Goal: Information Seeking & Learning: Learn about a topic

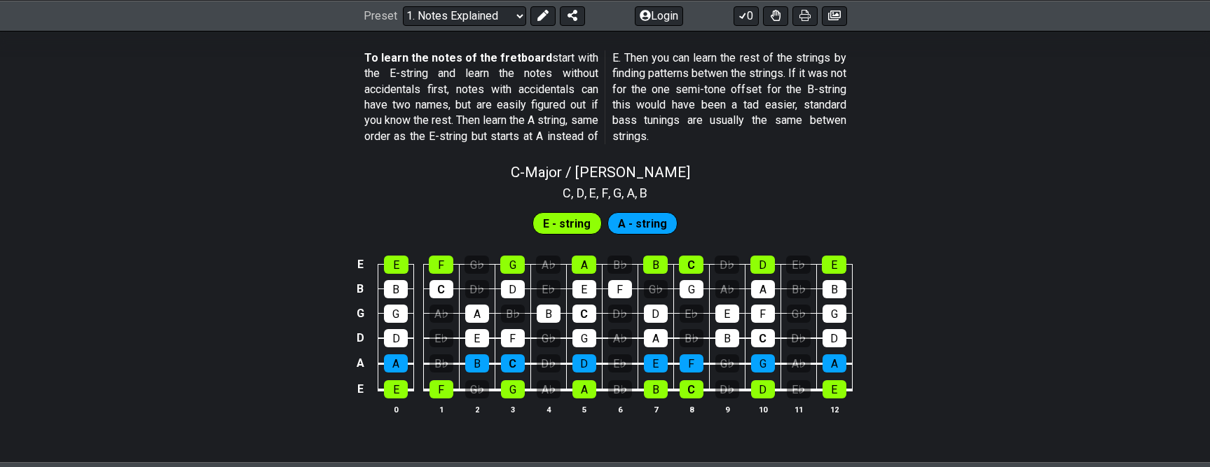
scroll to position [1343, 0]
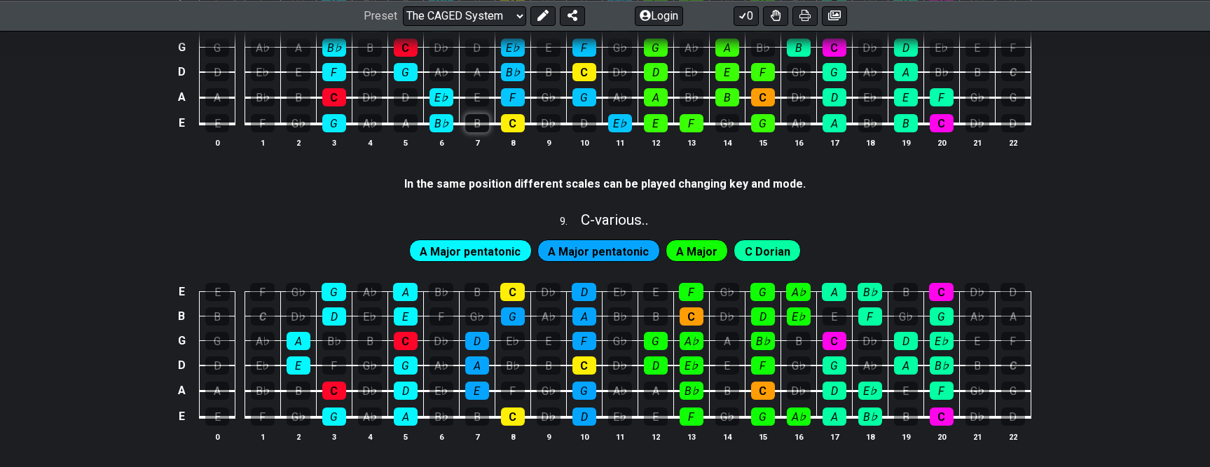
scroll to position [1752, 0]
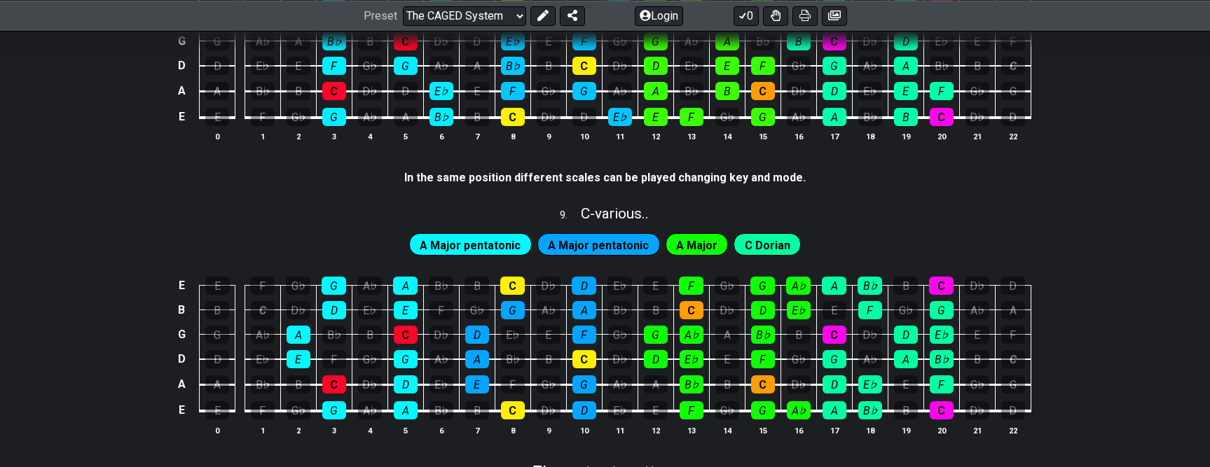
click at [602, 240] on span "A Major pentatonic" at bounding box center [598, 245] width 101 height 20
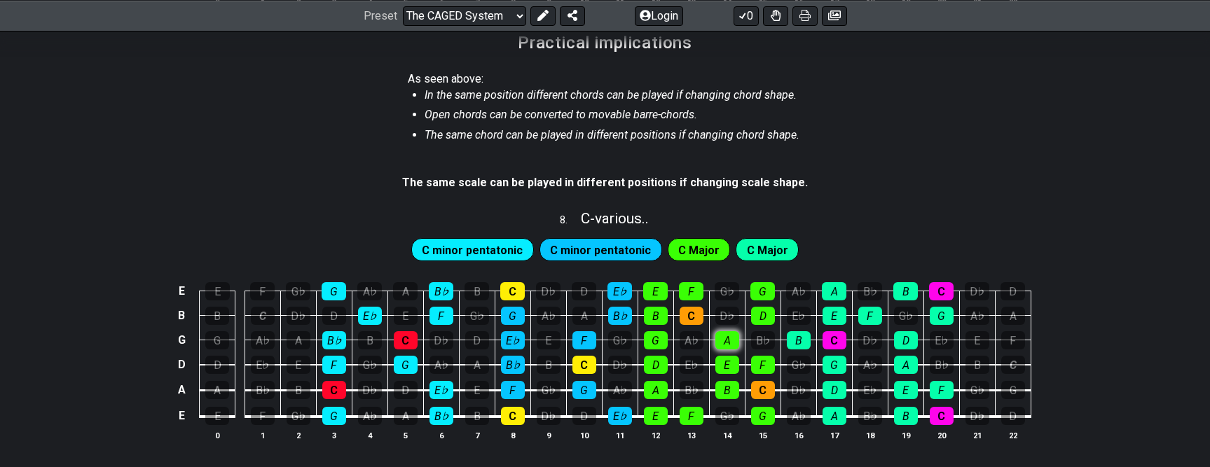
scroll to position [1671, 0]
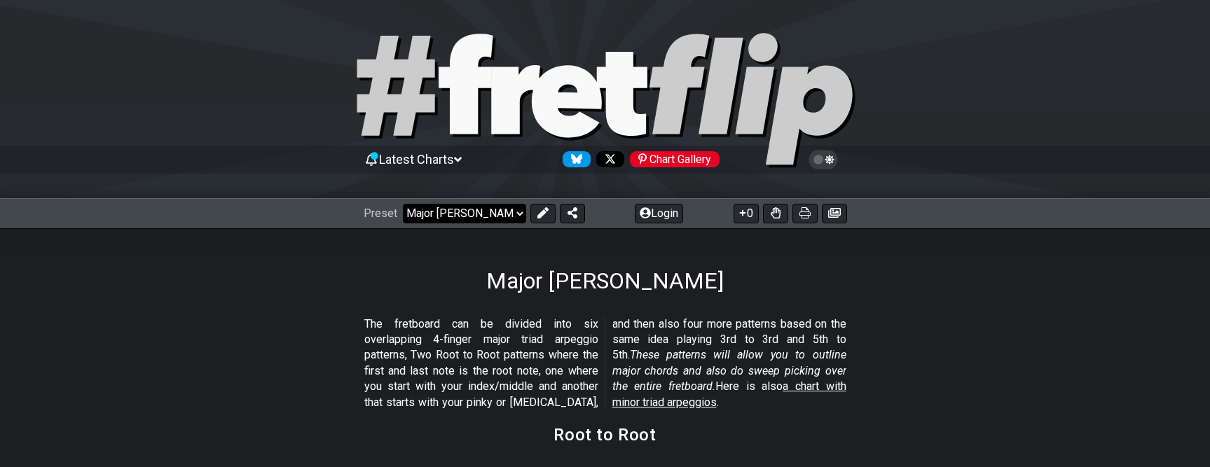
click at [516, 210] on select "Welcome to #fretflip! Initial Preset Custom Preset Minor Pentatonic Major Penta…" at bounding box center [464, 214] width 123 height 20
click at [403, 204] on select "Welcome to #fretflip! Initial Preset Custom Preset Minor Pentatonic Major Penta…" at bounding box center [464, 214] width 123 height 20
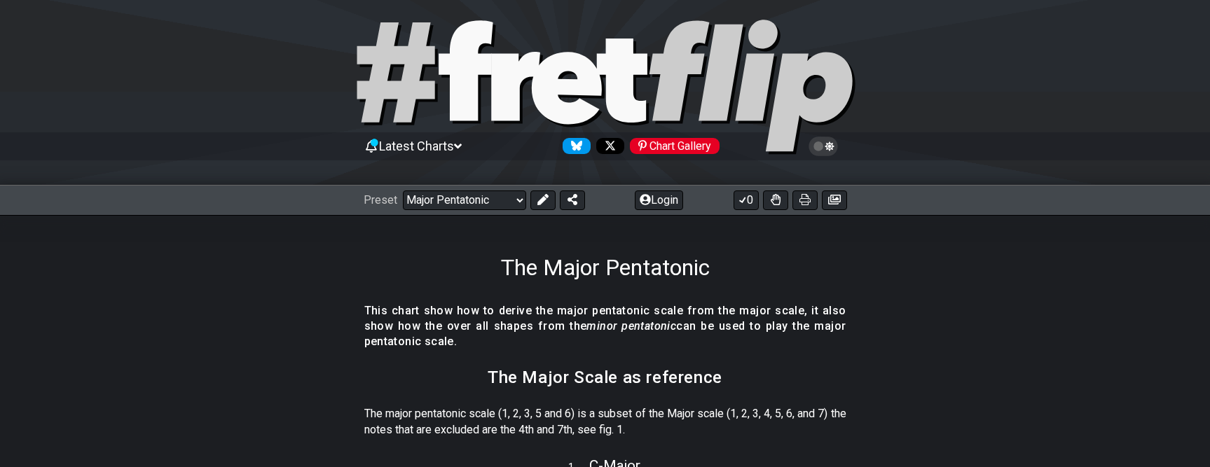
scroll to position [11, 0]
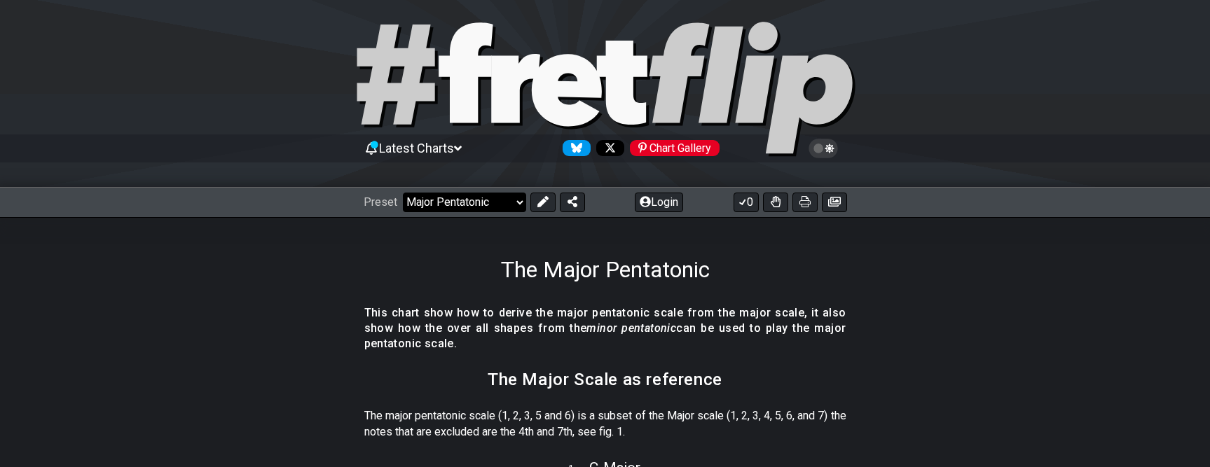
click at [513, 201] on select "Welcome to #fretflip! Initial Preset Custom Preset Minor Pentatonic Major Penta…" at bounding box center [464, 203] width 123 height 20
click at [403, 193] on select "Welcome to #fretflip! Initial Preset Custom Preset Minor Pentatonic Major Penta…" at bounding box center [464, 203] width 123 height 20
select select "/3nps-caged-shapes"
select select "A"
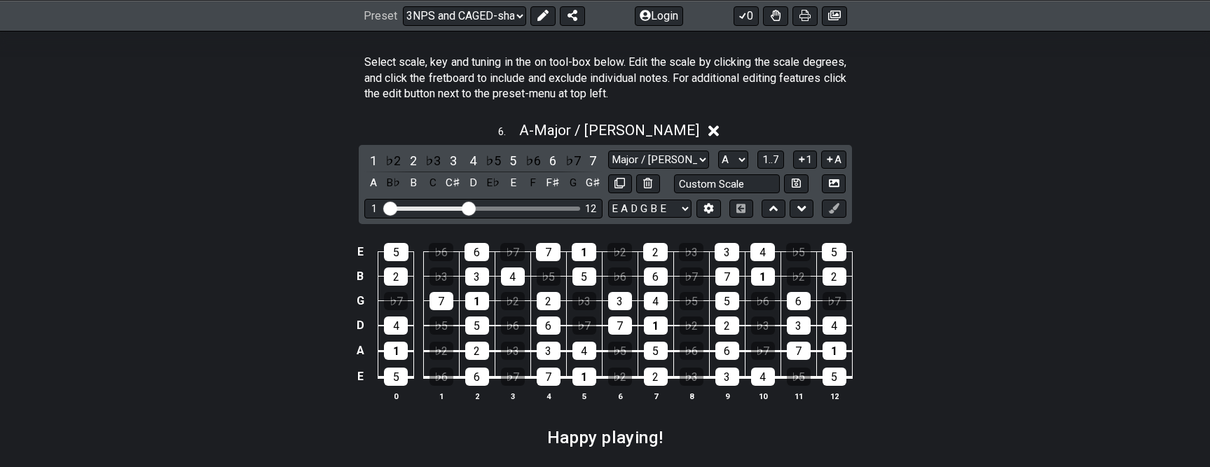
scroll to position [2043, 0]
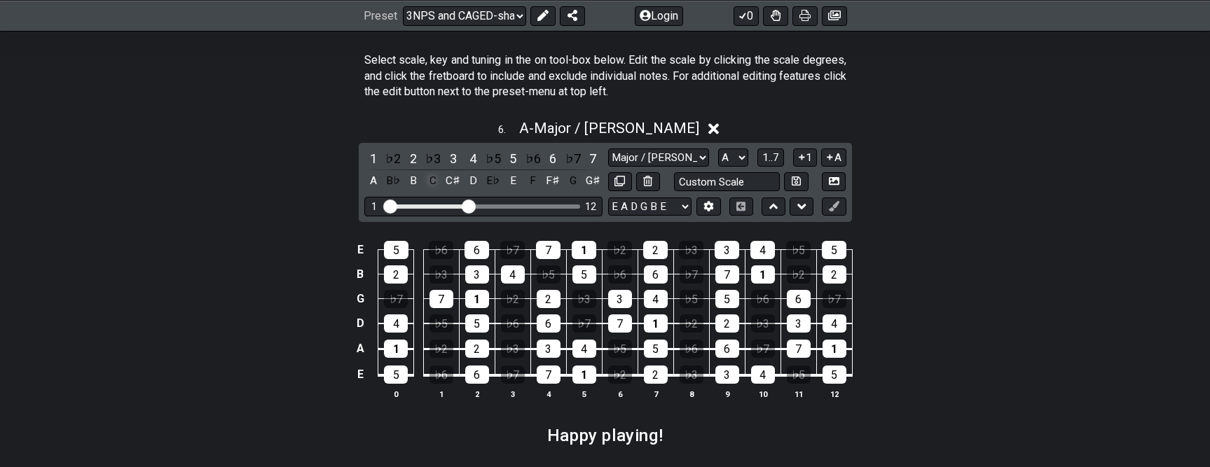
click at [434, 179] on div "C" at bounding box center [433, 181] width 18 height 19
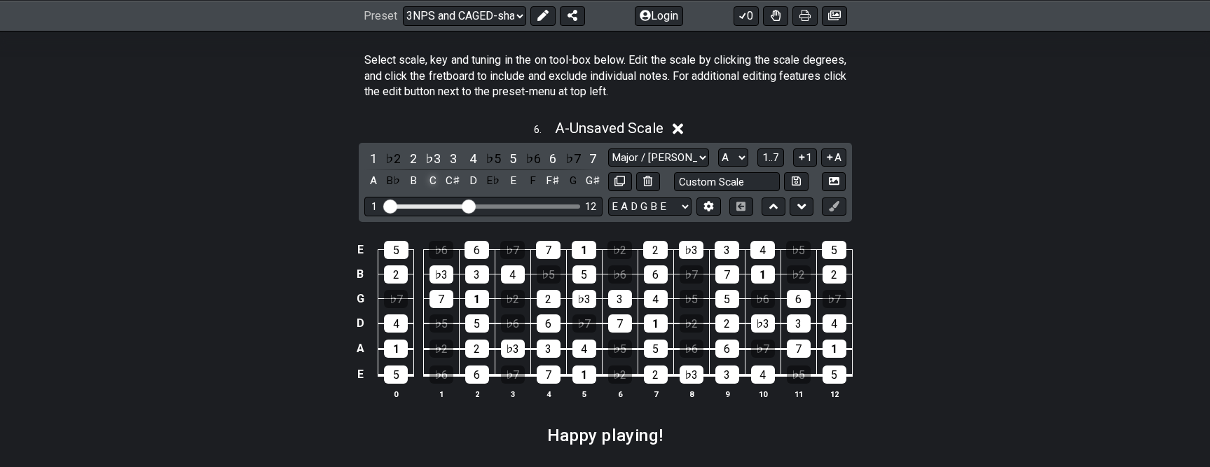
click at [434, 179] on div "C" at bounding box center [433, 181] width 18 height 19
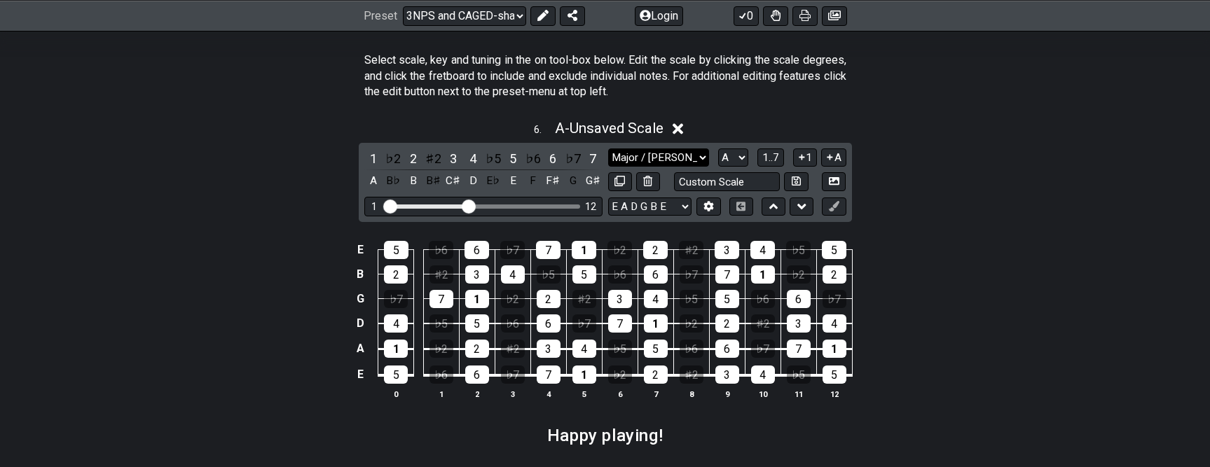
click at [701, 153] on select "Major / Ionian New Scale Minor Pentatonic Major Pentatonic Minor Blues Major Bl…" at bounding box center [658, 158] width 101 height 19
click at [1017, 296] on div "E 5 ♭6 6 ♭7 7 1 ♭2 2 ♯2 3 4 ♭5 5 B 2 ♯2 3 4 ♭5 5 ♭6 6 ♭7 7 1 ♭2 2 G ♭7 7 1 ♭2 2…" at bounding box center [605, 321] width 1210 height 197
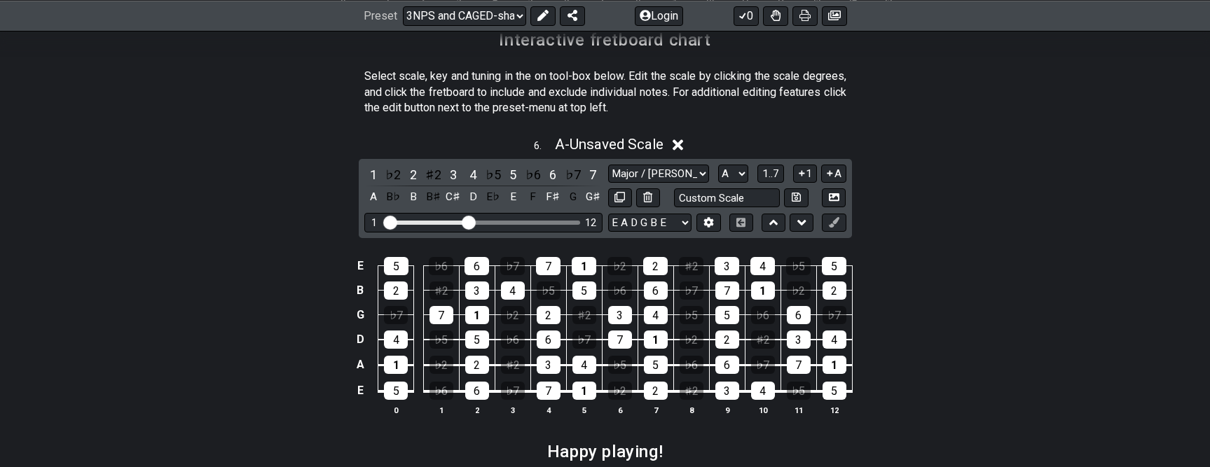
scroll to position [2024, 0]
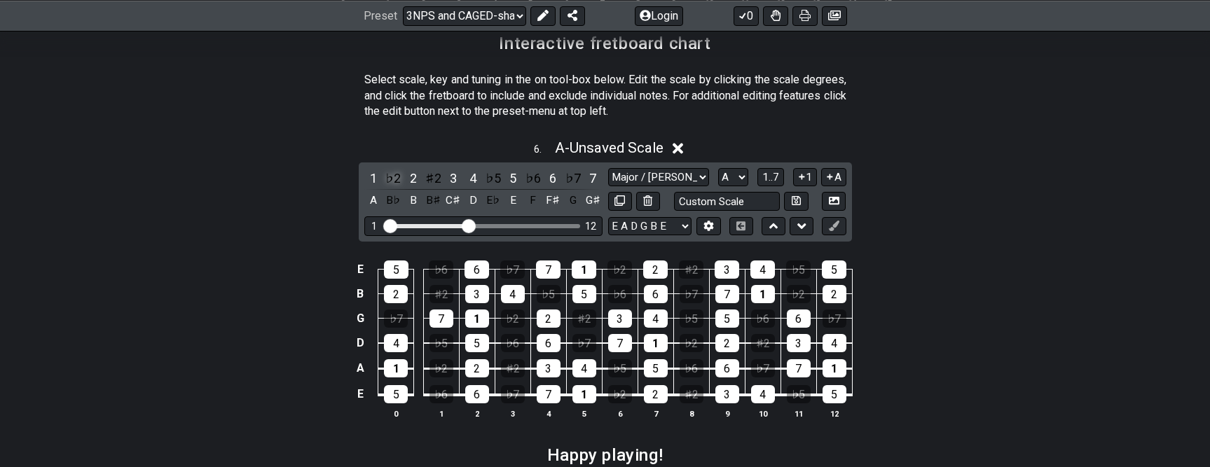
click at [385, 177] on div "♭2" at bounding box center [393, 178] width 18 height 19
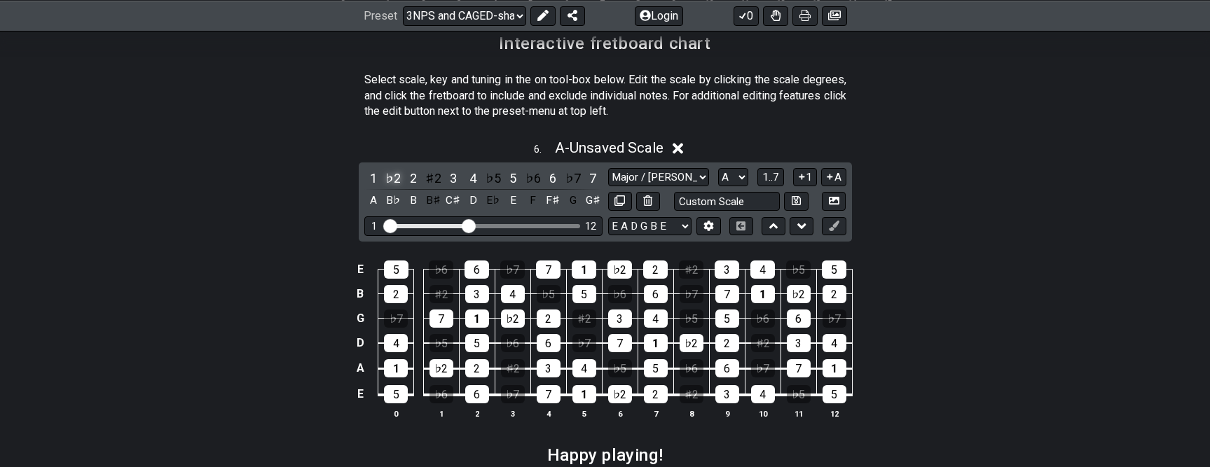
click at [385, 177] on div "♭2" at bounding box center [393, 178] width 18 height 19
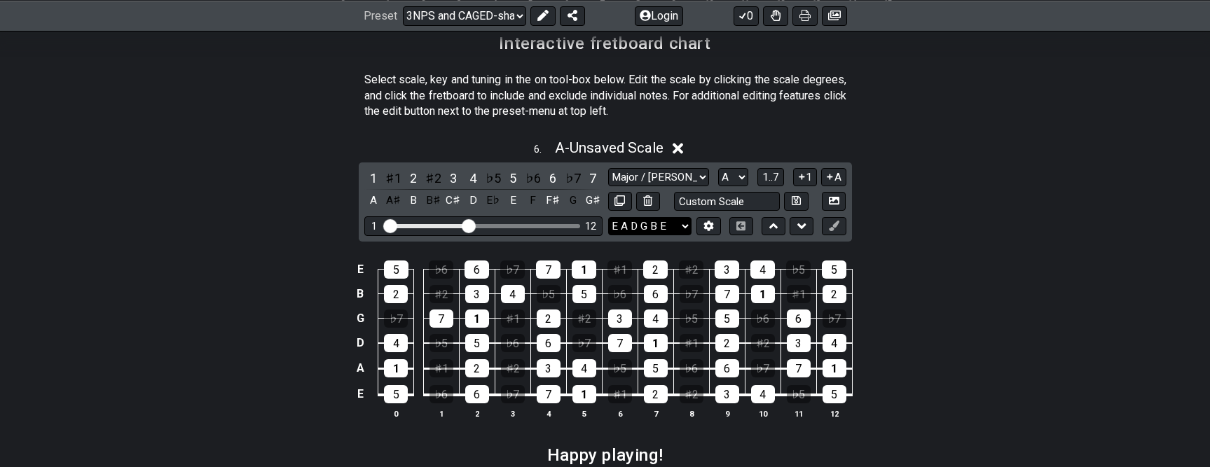
click at [680, 224] on select "E A D G B E E A D G B E E A D G B E B E A D F♯ B A D G C E A D A D G B E E♭ A♭ …" at bounding box center [649, 226] width 83 height 19
select select "E A D G B E"
click at [608, 217] on select "E A D G B E E A D G B E E A D G B E B E A D F♯ B A D G C E A D A D G B E E♭ A♭ …" at bounding box center [649, 226] width 83 height 19
click at [681, 226] on select "E A D G B E E A D G B E E A D G B E B E A D F♯ B A D G C E A D A D G B E E♭ A♭ …" at bounding box center [649, 226] width 83 height 19
click at [683, 225] on select "E A D G B E E A D G B E E A D G B E B E A D F♯ B A D G C E A D A D G B E E♭ A♭ …" at bounding box center [649, 226] width 83 height 19
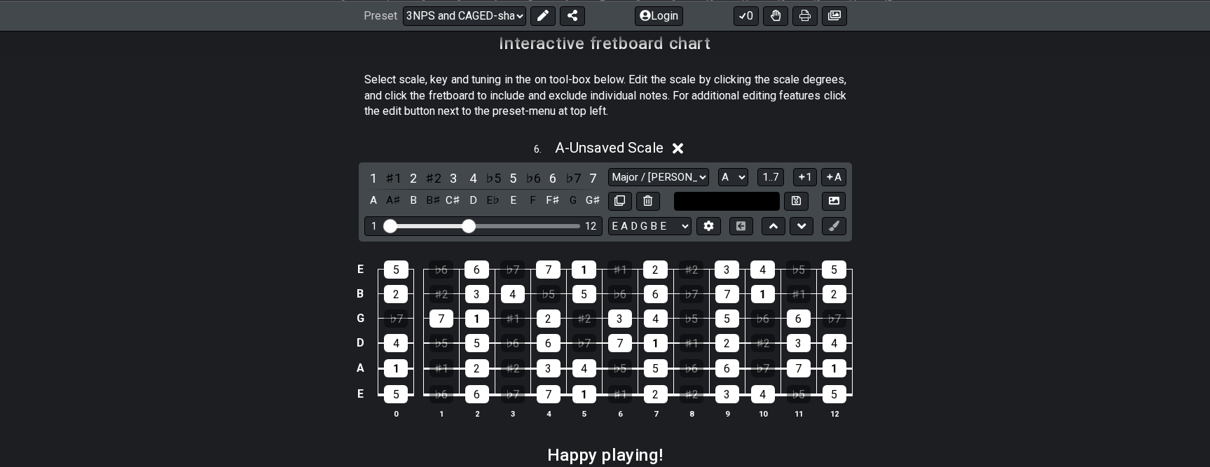
click at [730, 200] on input "text" at bounding box center [727, 201] width 107 height 19
type input "Custom Scale"
click at [673, 226] on select "E A D G B E E A D G B E E A D G B E B E A D F♯ B A D G C E A D A D G B E E♭ A♭ …" at bounding box center [649, 226] width 83 height 19
click at [525, 131] on div "6 . A - Unsaved Scale" at bounding box center [605, 144] width 1210 height 27
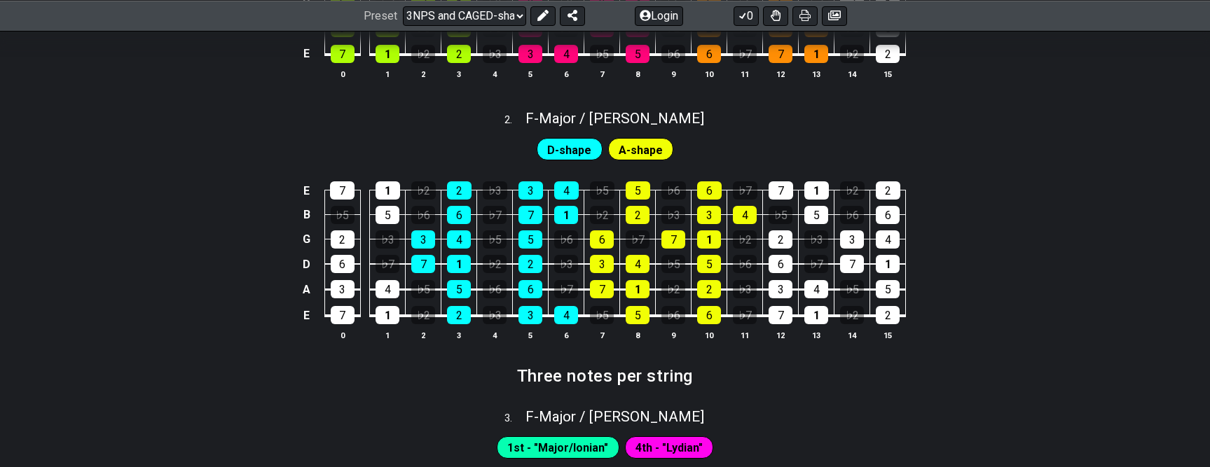
scroll to position [762, 0]
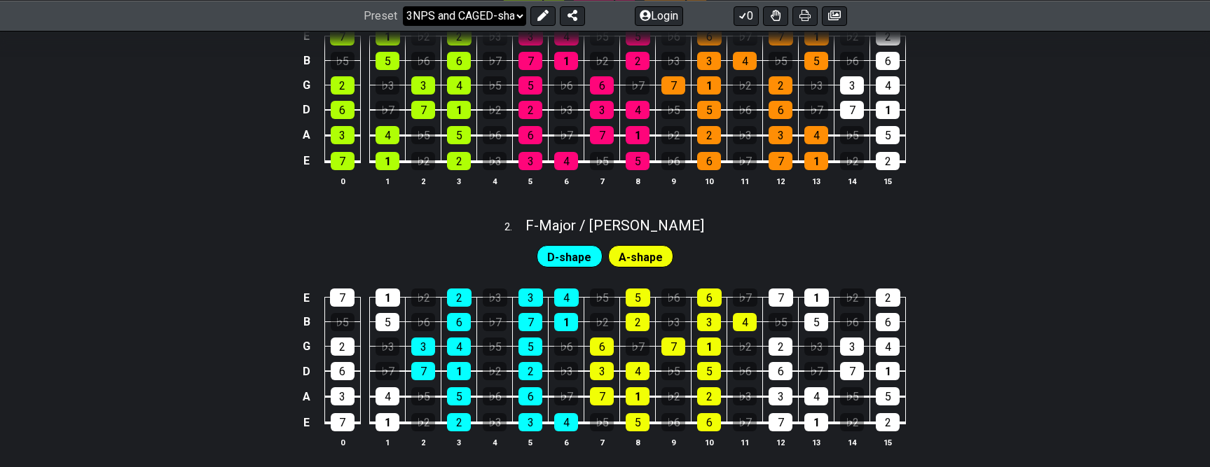
click at [486, 15] on select "Welcome to #fretflip! Initial Preset Custom Preset Minor Pentatonic Major Penta…" at bounding box center [464, 16] width 123 height 20
click at [403, 6] on select "Welcome to #fretflip! Initial Preset Custom Preset Minor Pentatonic Major Penta…" at bounding box center [464, 16] width 123 height 20
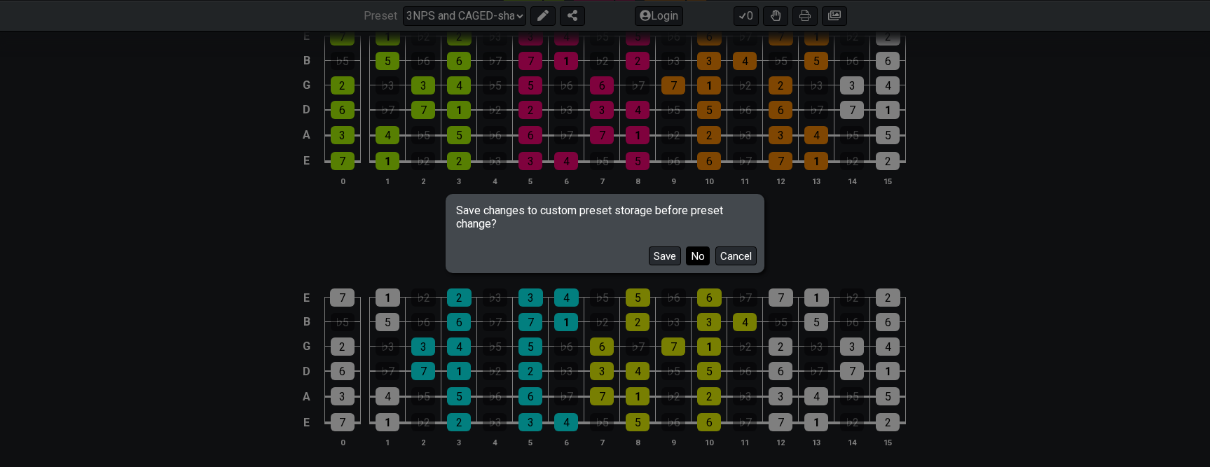
click at [700, 255] on button "No" at bounding box center [698, 256] width 24 height 19
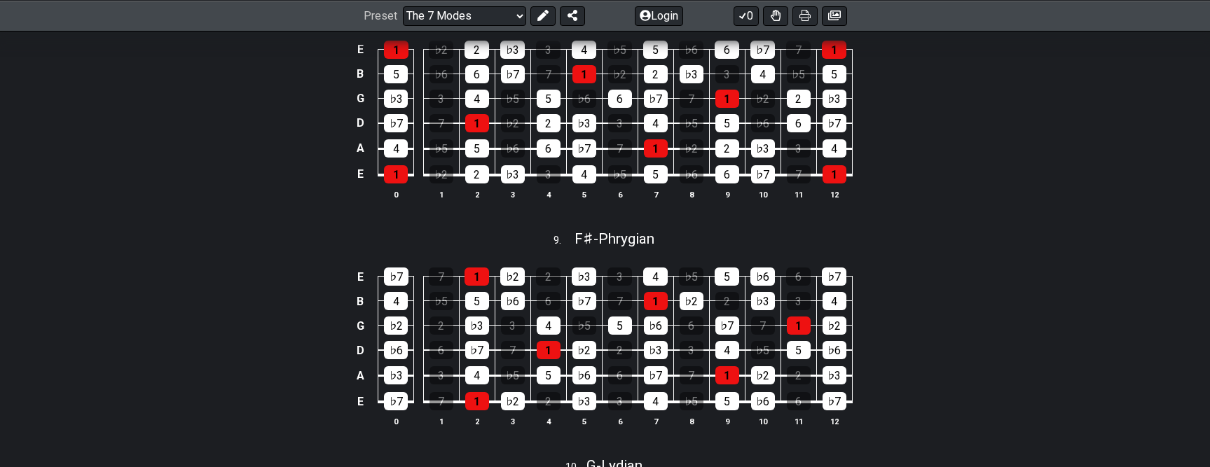
scroll to position [2102, 0]
click at [482, 11] on select "Welcome to #fretflip! Initial Preset Custom Preset Minor Pentatonic Major Penta…" at bounding box center [464, 16] width 123 height 20
click at [403, 25] on select "Welcome to #fretflip! Initial Preset Custom Preset Minor Pentatonic Major Penta…" at bounding box center [464, 16] width 123 height 20
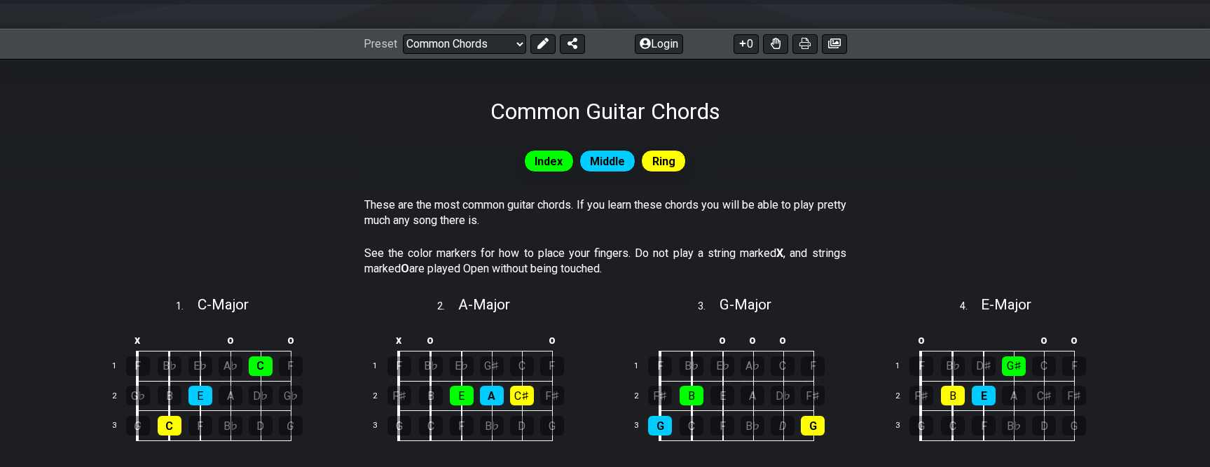
scroll to position [70, 0]
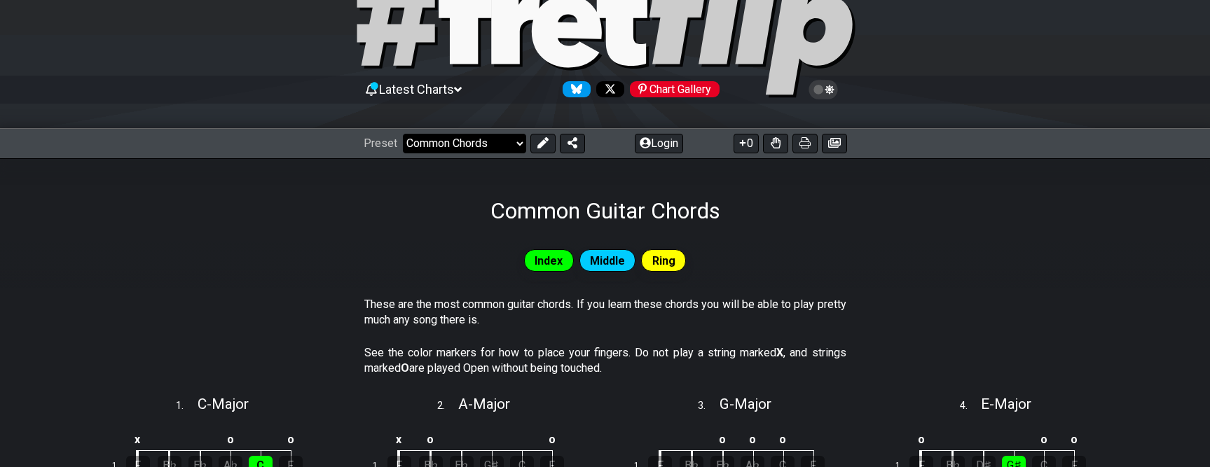
click at [505, 143] on select "Welcome to #fretflip! Initial Preset Custom Preset Minor Pentatonic Major Penta…" at bounding box center [464, 144] width 123 height 20
click at [403, 134] on select "Welcome to #fretflip! Initial Preset Custom Preset Minor Pentatonic Major Penta…" at bounding box center [464, 144] width 123 height 20
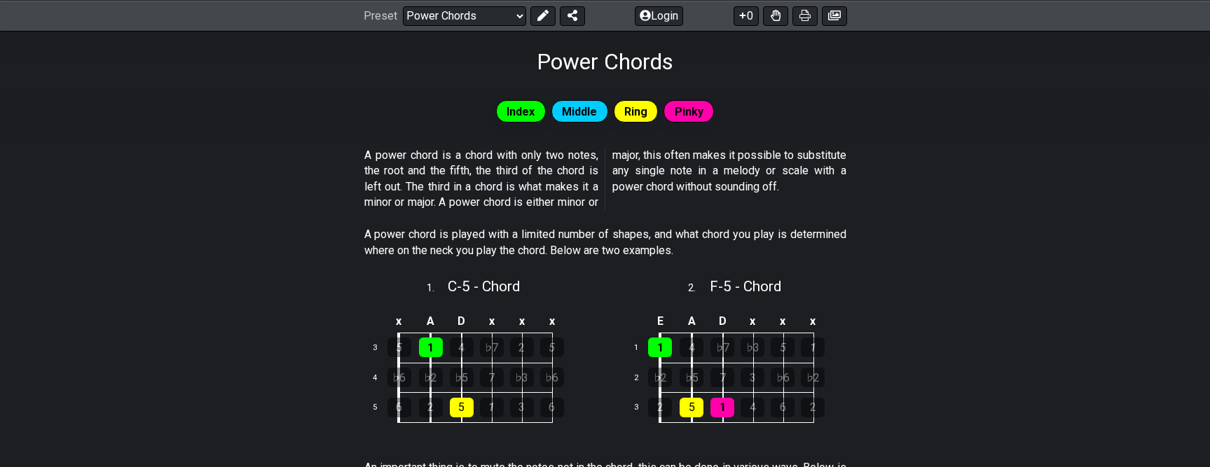
scroll to position [177, 0]
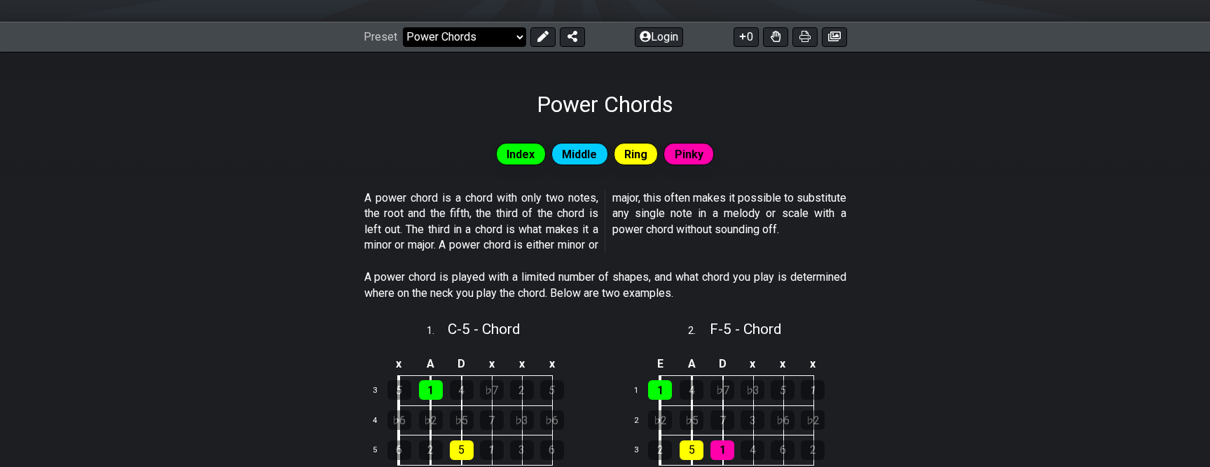
click at [450, 41] on select "Welcome to #fretflip! Initial Preset Custom Preset Minor Pentatonic Major Penta…" at bounding box center [464, 37] width 123 height 20
click at [403, 27] on select "Welcome to #fretflip! Initial Preset Custom Preset Minor Pentatonic Major Penta…" at bounding box center [464, 37] width 123 height 20
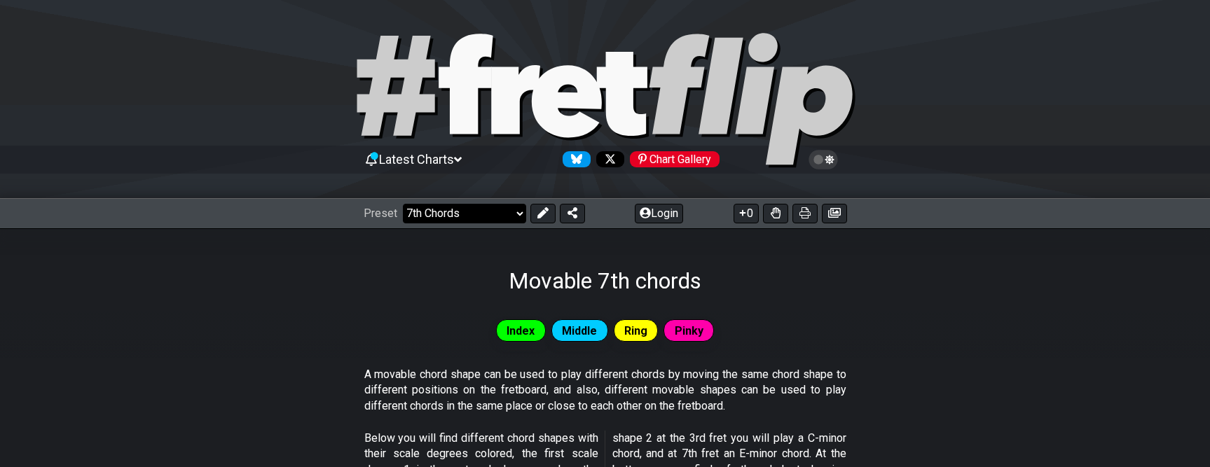
click at [497, 218] on select "Welcome to #fretflip! Initial Preset Custom Preset Minor Pentatonic Major Penta…" at bounding box center [464, 214] width 123 height 20
click at [403, 204] on select "Welcome to #fretflip! Initial Preset Custom Preset Minor Pentatonic Major Penta…" at bounding box center [464, 214] width 123 height 20
select select "/guitar-scales"
select select "C"
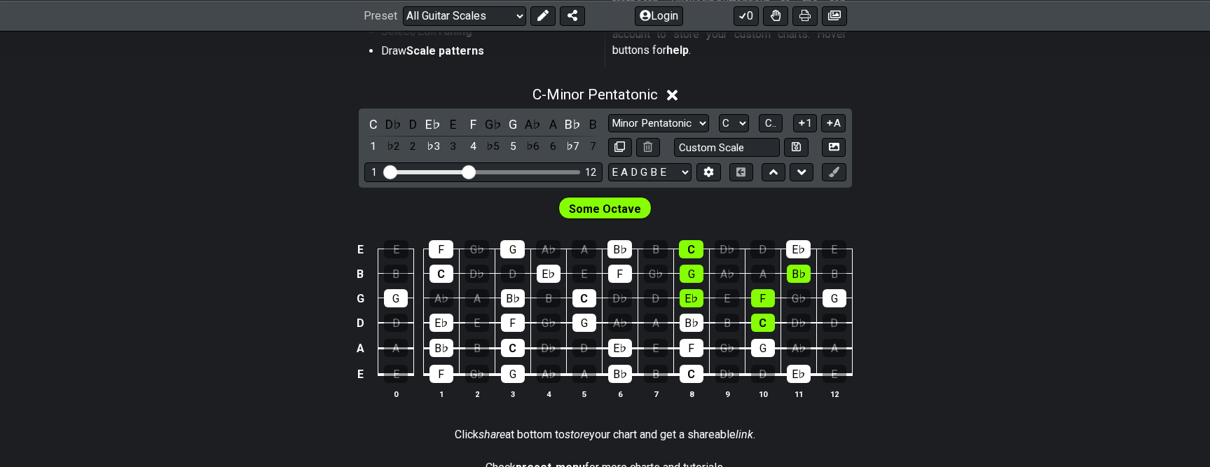
scroll to position [350, 0]
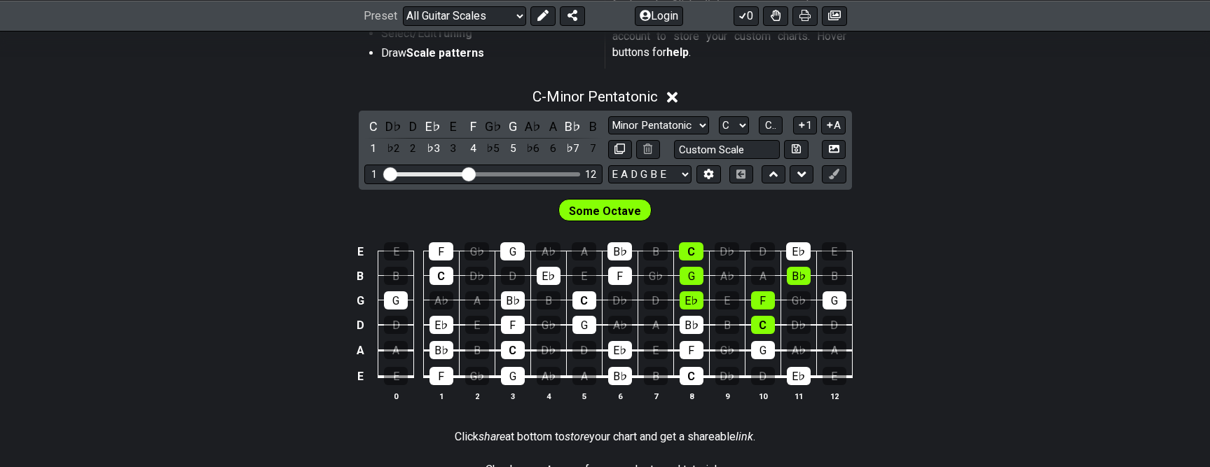
click at [608, 211] on span "Some Octave" at bounding box center [605, 211] width 72 height 20
click at [493, 13] on select "Welcome to #fretflip! Initial Preset Custom Preset Minor Pentatonic Major Penta…" at bounding box center [464, 16] width 123 height 20
click at [403, 25] on select "Welcome to #fretflip! Initial Preset Custom Preset Minor Pentatonic Major Penta…" at bounding box center [464, 16] width 123 height 20
select select "/connect-pentatonic-boxes"
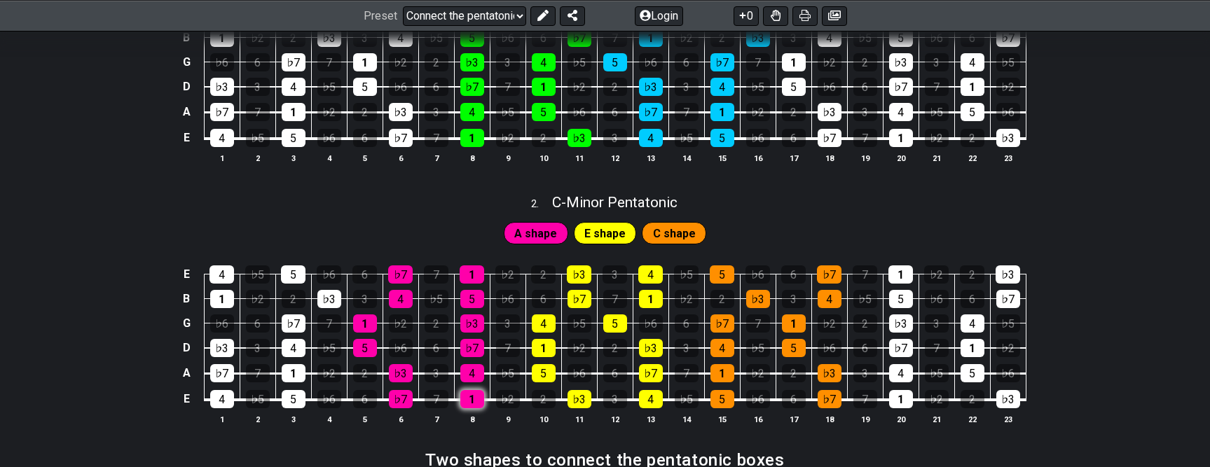
scroll to position [70, 0]
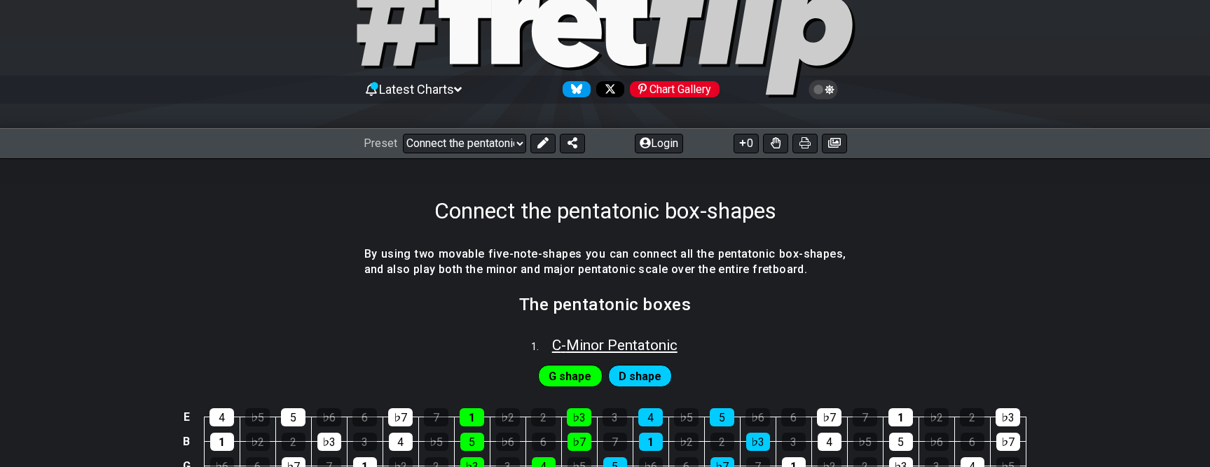
click at [570, 343] on span "C - Minor Pentatonic" at bounding box center [614, 345] width 125 height 17
select select "C"
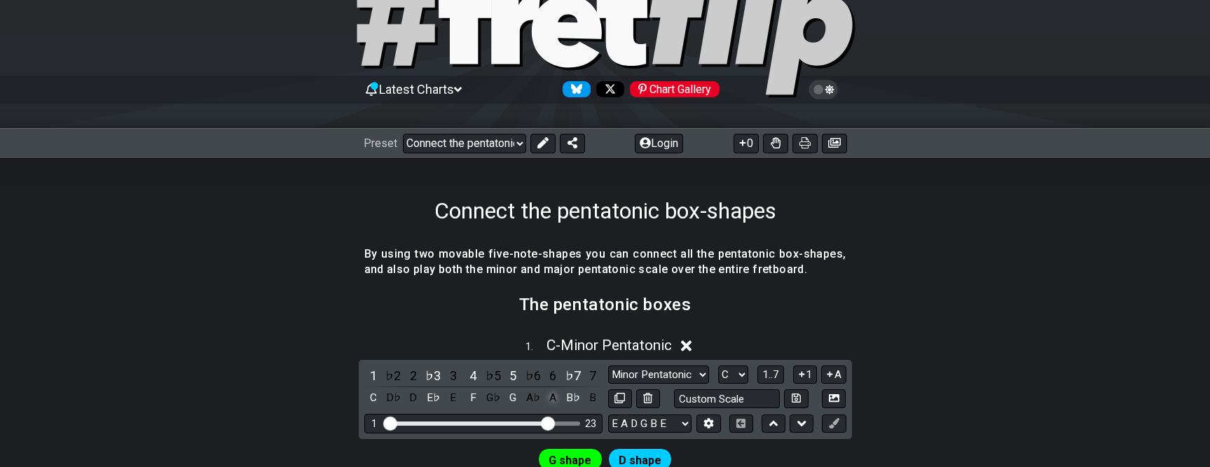
click at [553, 397] on div "A" at bounding box center [553, 398] width 18 height 19
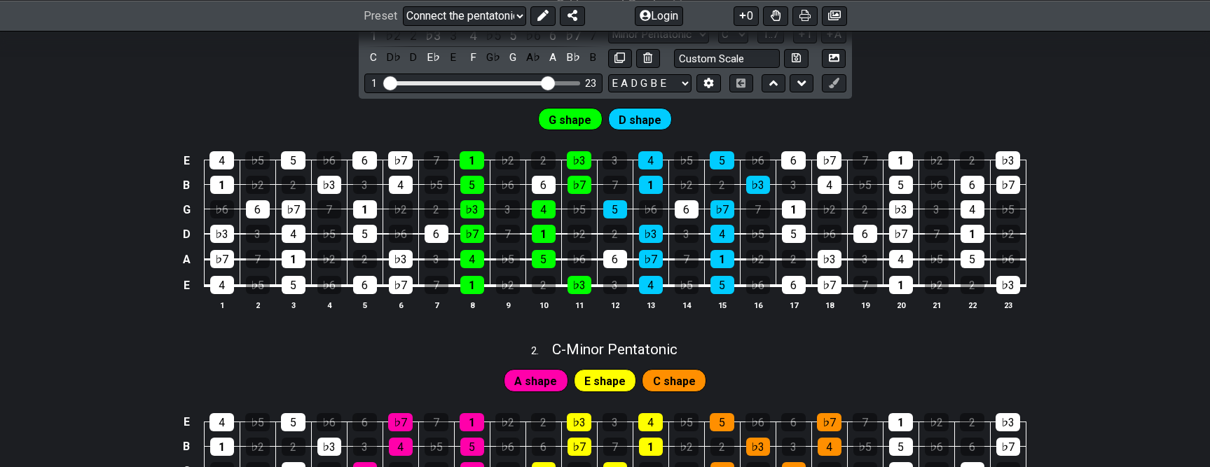
scroll to position [140, 0]
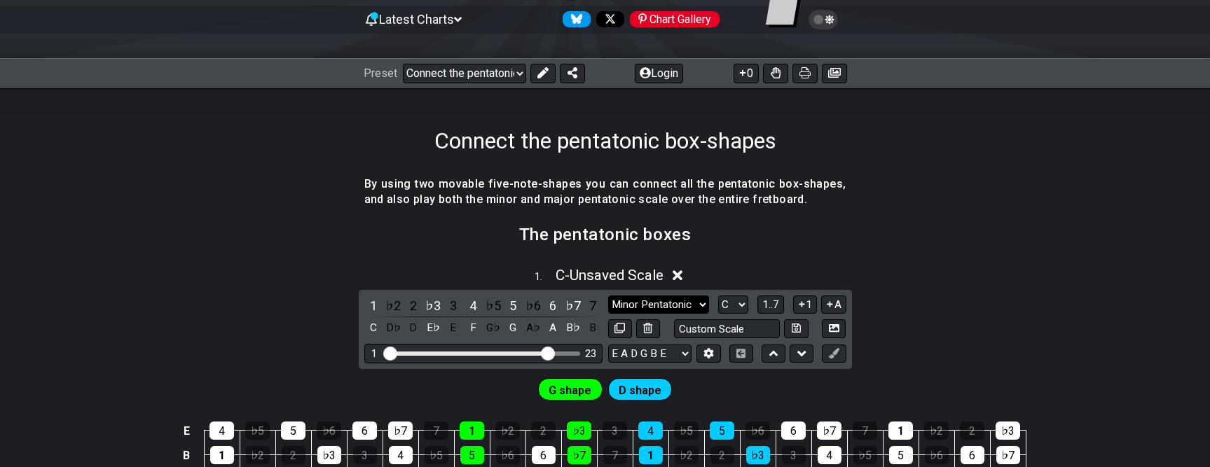
click at [690, 302] on select "Minor Pentatonic New Scale Minor Pentatonic Major Pentatonic Minor Blues Major …" at bounding box center [658, 305] width 101 height 19
click at [468, 73] on select "Welcome to #fretflip! Initial Preset Custom Preset Minor Pentatonic Major Penta…" at bounding box center [464, 74] width 123 height 20
click at [403, 64] on select "Welcome to #fretflip! Initial Preset Custom Preset Minor Pentatonic Major Penta…" at bounding box center [464, 74] width 123 height 20
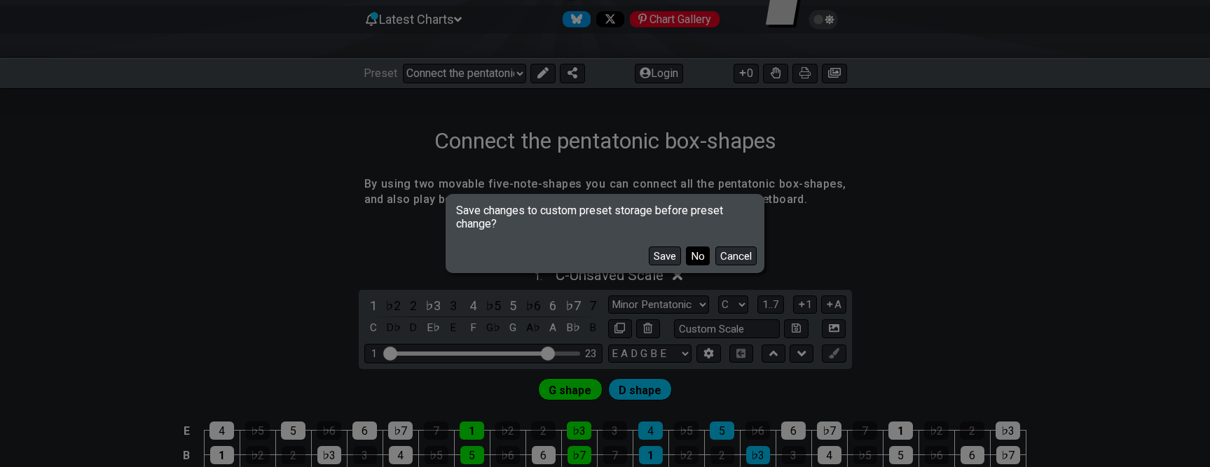
click at [692, 253] on button "No" at bounding box center [698, 256] width 24 height 19
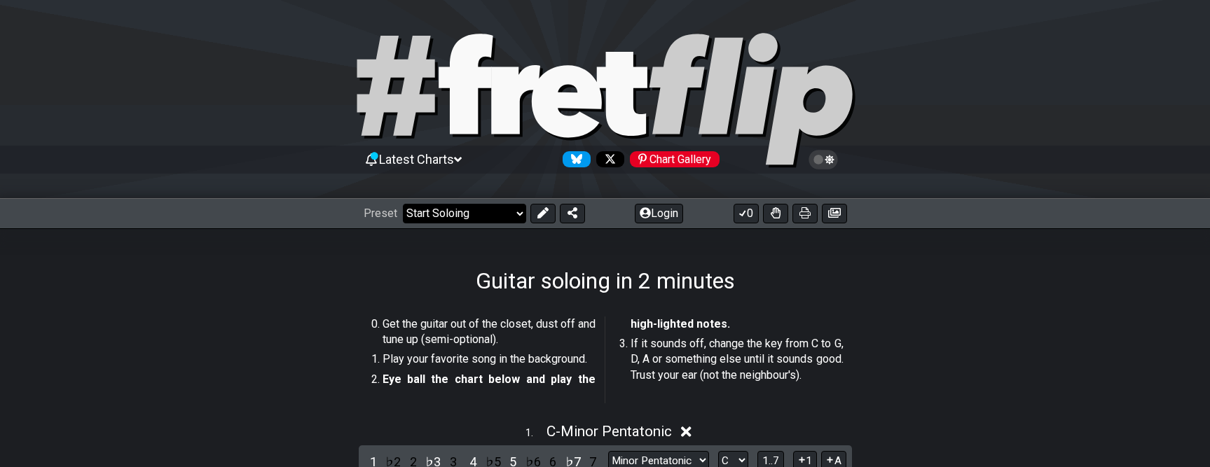
click at [491, 214] on select "Welcome to #fretflip! Initial Preset Custom Preset Minor Pentatonic Major Penta…" at bounding box center [464, 214] width 123 height 20
click at [403, 204] on select "Welcome to #fretflip! Initial Preset Custom Preset Minor Pentatonic Major Penta…" at bounding box center [464, 214] width 123 height 20
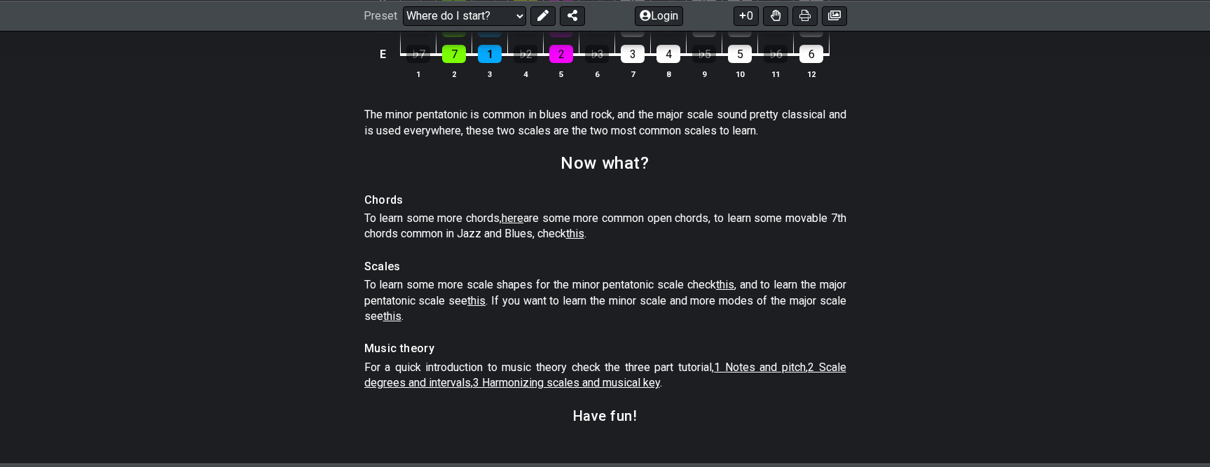
scroll to position [2032, 0]
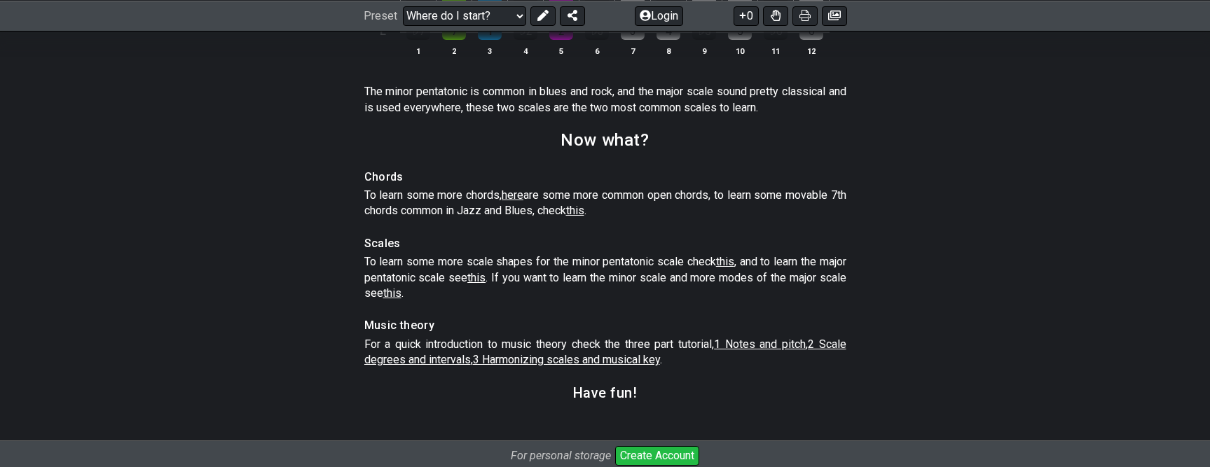
click at [756, 351] on span "1 Notes and pitch" at bounding box center [760, 344] width 92 height 13
select select "/musical-notes-explained"
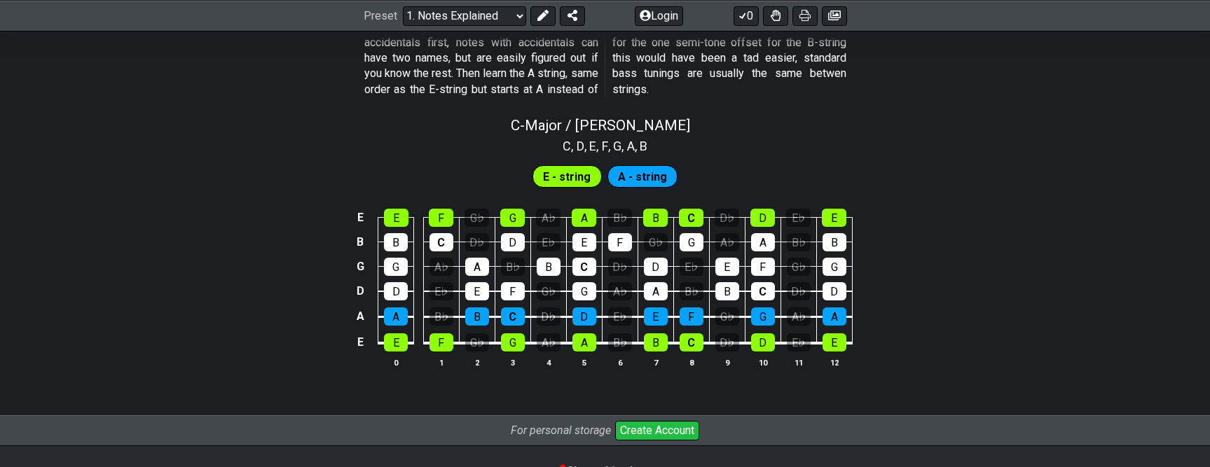
scroll to position [1331, 0]
